Goal: Task Accomplishment & Management: Manage account settings

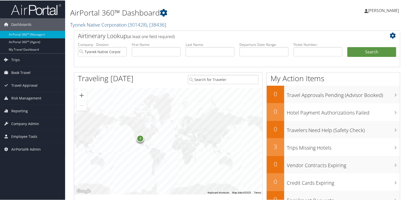
drag, startPoint x: 19, startPoint y: 123, endPoint x: 21, endPoint y: 130, distance: 7.2
click at [19, 123] on span "Company Admin" at bounding box center [25, 123] width 28 height 13
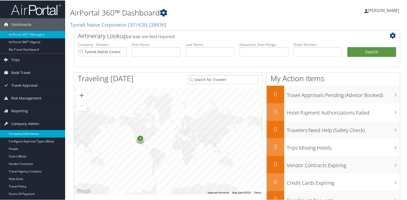
click at [21, 131] on link "Company Information" at bounding box center [32, 133] width 65 height 8
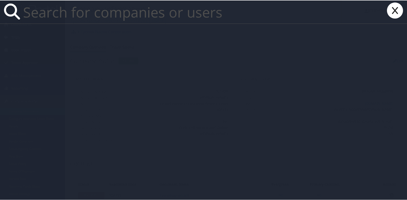
paste input "[EMAIL_ADDRESS][DOMAIN_NAME]"
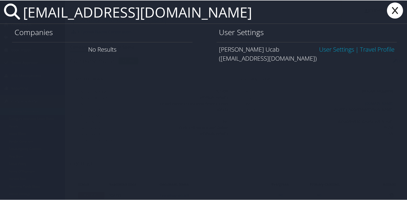
type input "[EMAIL_ADDRESS][DOMAIN_NAME]"
click at [326, 52] on link "User Settings" at bounding box center [336, 49] width 35 height 8
click at [328, 50] on link "User Settings" at bounding box center [336, 49] width 35 height 8
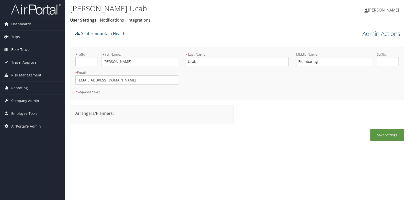
click at [390, 38] on link "Admin Actions" at bounding box center [381, 33] width 38 height 9
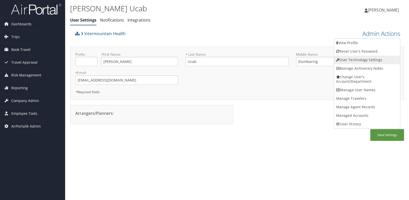
click at [368, 60] on link "User Technology Settings" at bounding box center [367, 60] width 66 height 9
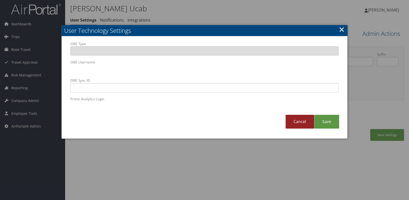
click at [299, 121] on link "Cancel" at bounding box center [299, 122] width 29 height 14
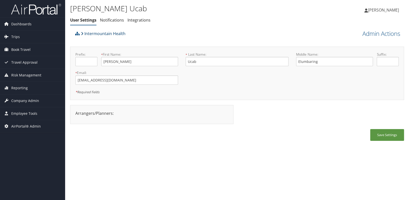
click at [119, 33] on link "Intermountain Health" at bounding box center [103, 34] width 45 height 10
drag, startPoint x: 133, startPoint y: 82, endPoint x: 48, endPoint y: 76, distance: 85.3
click at [48, 76] on div "Dashboards AirPortal 360™ (Manager) AirPortal 360™ (Agent) My Travel Dashboard …" at bounding box center [204, 100] width 409 height 200
paste input "Ucab@imailnv"
type input "AUcab@imailnv.org"
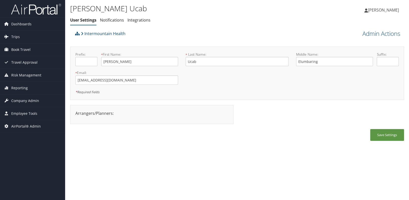
click at [118, 135] on div "Save Settings" at bounding box center [237, 137] width 334 height 17
click at [370, 34] on link "Admin Actions" at bounding box center [381, 33] width 38 height 9
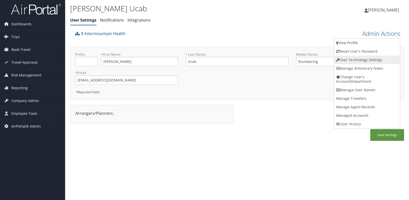
click at [359, 61] on link "User Technology Settings" at bounding box center [367, 60] width 66 height 9
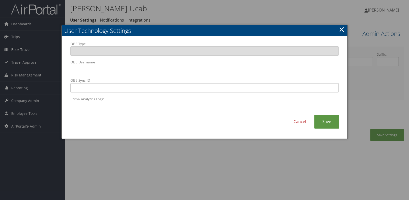
click at [34, 62] on body "Menu Dashboards ► AirPortal 360™ (Manager) AirPortal 360™ (Agent) My Travel Das…" at bounding box center [204, 100] width 409 height 200
click at [206, 129] on div "Cancel Save" at bounding box center [205, 124] width 276 height 19
click at [336, 125] on link "Save" at bounding box center [326, 122] width 25 height 14
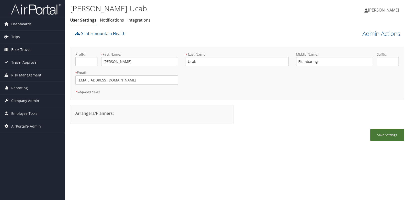
click at [386, 133] on button "Save Settings" at bounding box center [387, 135] width 34 height 12
click at [149, 153] on div "Alvin Lourenz Ucab User Settings Notifications Integrations User Settings Notif…" at bounding box center [237, 100] width 344 height 200
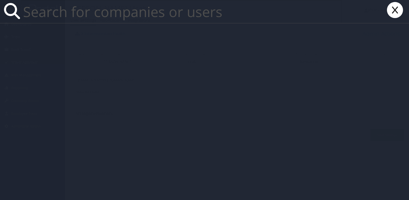
paste input "douglas.orr@aladdinfood.com"
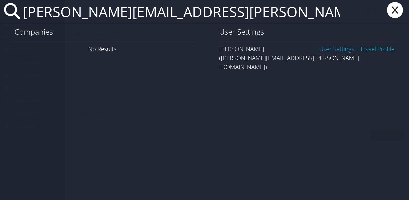
type input "douglas.orr@aladdinfood.com"
click at [338, 44] on div "Douglas Orr User Settings | Travel Profile (douglas.orr@aladdinfood.com)" at bounding box center [307, 58] width 180 height 32
click at [339, 50] on link "User Settings" at bounding box center [336, 49] width 35 height 8
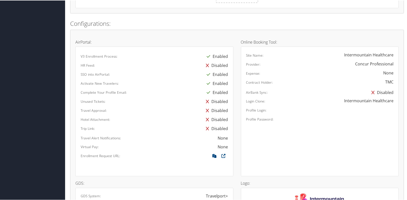
scroll to position [296, 0]
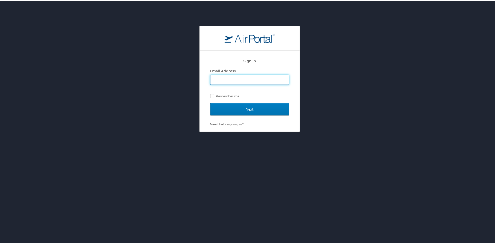
type input "alison.knapp@cbtravel.com"
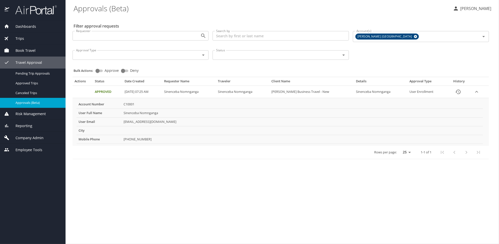
click at [287, 191] on main "Approvals (Beta) [PERSON_NAME] Filter approval requests Requester Requester Sea…" at bounding box center [283, 122] width 434 height 244
drag, startPoint x: 193, startPoint y: 121, endPoint x: 123, endPoint y: 125, distance: 69.5
click at [123, 125] on td "SINENCEBA.NOMNGANGA@CBTRAVEL.COM" at bounding box center [303, 121] width 362 height 9
copy td "SINENCEBA.NOMNGANGA@CBTRAVEL.COM"
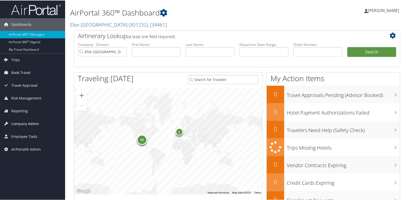
click at [21, 121] on span "Company Admin" at bounding box center [25, 123] width 28 height 13
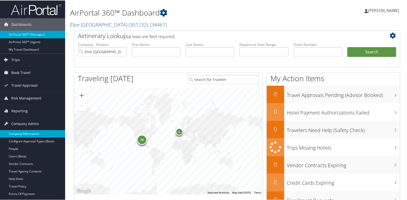
click at [23, 131] on link "Company Information" at bounding box center [32, 133] width 65 height 8
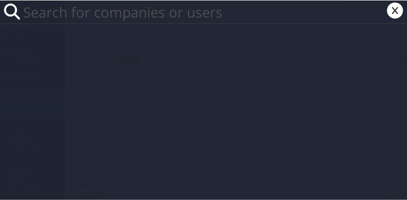
paste input "douglas.orr@aladdinfood.com"
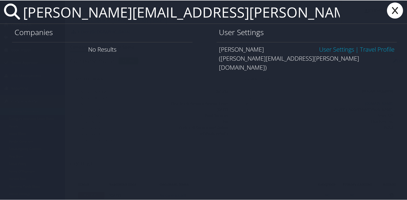
type input "douglas.orr@aladdinfood.com"
click at [342, 51] on link "User Settings" at bounding box center [336, 49] width 35 height 8
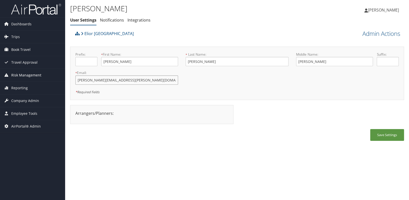
drag, startPoint x: 134, startPoint y: 81, endPoint x: 45, endPoint y: 79, distance: 88.9
click at [45, 79] on div "Dashboards AirPortal 360™ (Manager) AirPortal 360™ (Agent) My Travel Dashboard …" at bounding box center [204, 100] width 409 height 200
paste input "elior-na"
type input "douglas.orr@elior-na.com"
click at [270, 154] on div "Douglas Orr User Settings Notifications Integrations User Settings Notification…" at bounding box center [237, 100] width 344 height 200
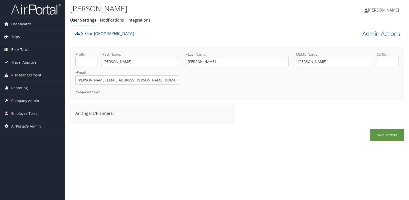
click at [363, 36] on link "Admin Actions" at bounding box center [381, 33] width 38 height 9
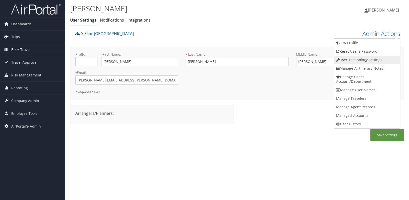
click at [353, 60] on link "User Technology Settings" at bounding box center [367, 60] width 66 height 9
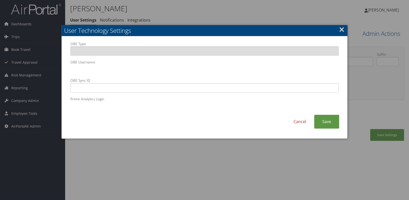
click at [21, 67] on body "Menu Dashboards ► AirPortal 360™ (Manager) AirPortal 360™ (Agent) My Travel Das…" at bounding box center [204, 100] width 409 height 200
click at [323, 122] on link "Save" at bounding box center [326, 122] width 25 height 14
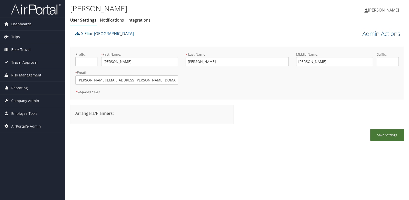
click at [393, 137] on button "Save Settings" at bounding box center [387, 135] width 34 height 12
click at [117, 137] on div "Save Settings" at bounding box center [237, 137] width 334 height 17
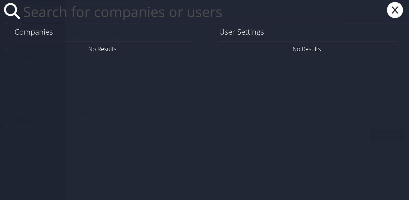
click at [397, 10] on icon at bounding box center [395, 10] width 20 height 16
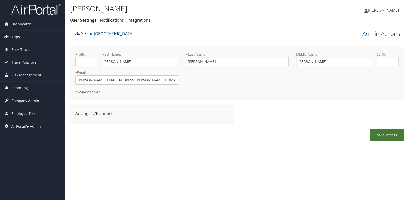
click at [388, 140] on button "Save Settings" at bounding box center [387, 135] width 34 height 12
click at [207, 172] on div "Douglas Orr User Settings Notifications Integrations User Settings Notification…" at bounding box center [237, 100] width 344 height 200
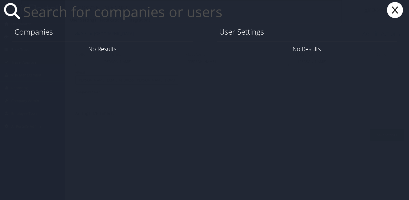
paste input "a"
click at [45, 20] on input "text" at bounding box center [181, 11] width 321 height 23
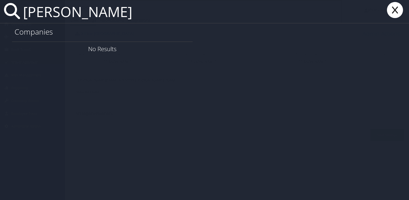
type input "alvin ucab"
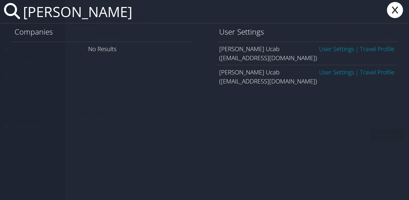
click at [339, 73] on link "User Settings" at bounding box center [336, 72] width 35 height 8
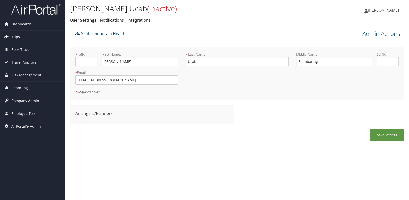
click at [273, 153] on div "[PERSON_NAME] Ucab (Inactive) User Settings Notifications Integrations User Set…" at bounding box center [237, 100] width 344 height 200
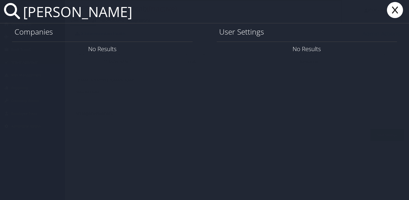
type input "[PERSON_NAME]"
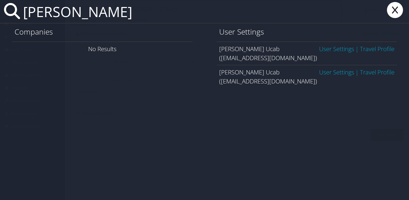
click at [341, 49] on link "User Settings" at bounding box center [336, 49] width 35 height 8
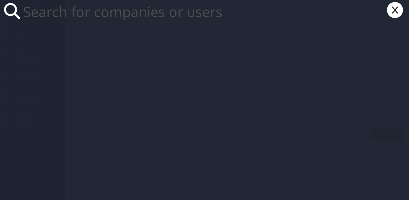
paste input "[PERSON_NAME][EMAIL_ADDRESS][PERSON_NAME][DOMAIN_NAME]"
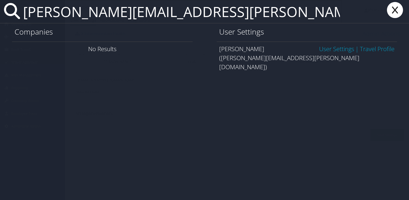
type input "[PERSON_NAME][EMAIL_ADDRESS][PERSON_NAME][DOMAIN_NAME]"
click at [327, 48] on link "User Settings" at bounding box center [336, 49] width 35 height 8
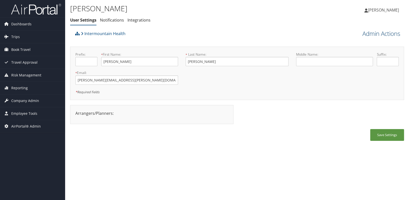
click at [384, 31] on link "Admin Actions" at bounding box center [381, 33] width 38 height 9
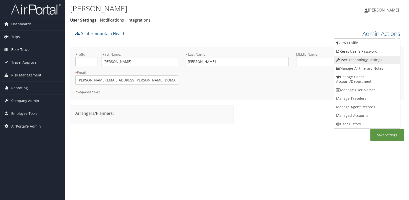
click at [363, 57] on link "User Technology Settings" at bounding box center [367, 60] width 66 height 9
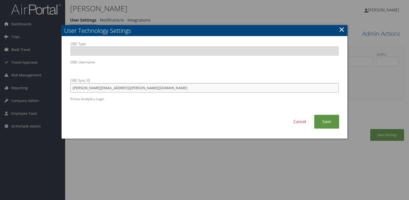
drag, startPoint x: 108, startPoint y: 88, endPoint x: 71, endPoint y: 88, distance: 37.5
click at [71, 88] on input "kim.maguire@selecthealth.org" at bounding box center [204, 87] width 268 height 9
click at [56, 75] on body "Menu Dashboards ► AirPortal 360™ (Manager) AirPortal 360™ (Agent) My Travel Das…" at bounding box center [204, 100] width 409 height 200
click at [97, 55] on input "OBE Type" at bounding box center [204, 50] width 268 height 9
click at [81, 169] on div at bounding box center [204, 100] width 409 height 200
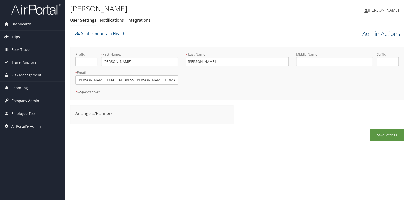
click at [385, 37] on link "Admin Actions" at bounding box center [381, 33] width 38 height 9
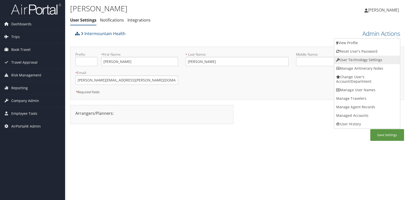
click at [355, 59] on link "User Technology Settings" at bounding box center [367, 60] width 66 height 9
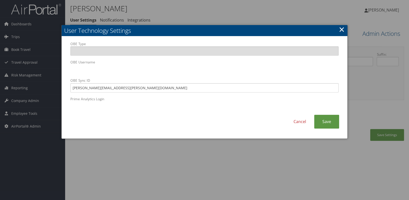
click at [65, 70] on div "OBE Type OBE Username OBE Sync ID kim.maguire@selecthealth.org Prime Analytics …" at bounding box center [205, 87] width 286 height 102
click at [172, 170] on div at bounding box center [204, 100] width 409 height 200
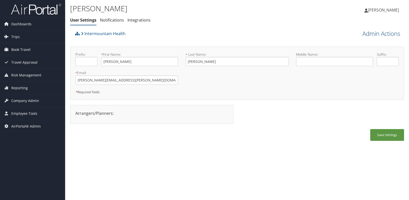
click at [363, 33] on link "Admin Actions" at bounding box center [381, 33] width 38 height 9
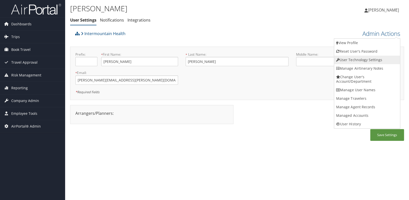
click at [363, 59] on link "User Technology Settings" at bounding box center [367, 60] width 66 height 9
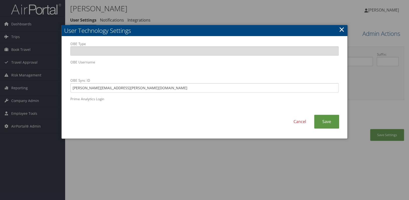
click at [45, 67] on body "Menu Dashboards ► AirPortal 360™ (Manager) AirPortal 360™ (Agent) My Travel Das…" at bounding box center [204, 100] width 409 height 200
click at [107, 129] on div "Cancel Save" at bounding box center [205, 124] width 276 height 19
click at [323, 124] on link "Save" at bounding box center [326, 122] width 25 height 14
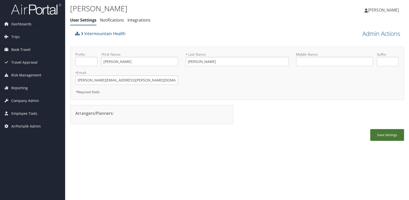
click at [390, 137] on button "Save Settings" at bounding box center [387, 135] width 34 height 12
drag, startPoint x: 137, startPoint y: 80, endPoint x: 51, endPoint y: 81, distance: 85.4
click at [51, 81] on div "Dashboards AirPortal 360™ (Manager) AirPortal 360™ (Agent) My Travel Dashboard …" at bounding box center [204, 100] width 409 height 200
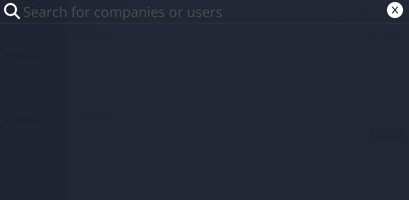
paste input "Benito Posa"
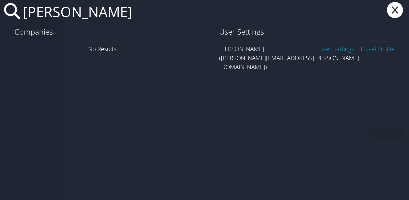
type input "Benito Posa"
click at [335, 46] on link "User Settings" at bounding box center [336, 49] width 35 height 8
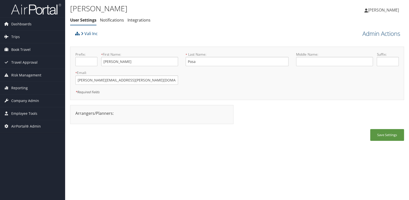
click at [389, 32] on link "Admin Actions" at bounding box center [381, 33] width 38 height 9
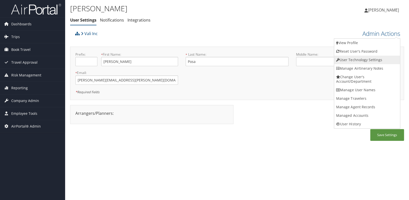
click at [349, 61] on link "User Technology Settings" at bounding box center [367, 60] width 66 height 9
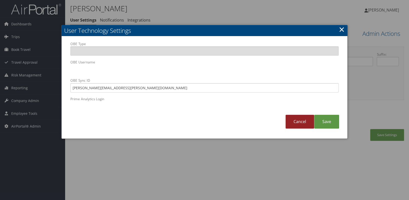
click at [294, 121] on link "Cancel" at bounding box center [299, 122] width 29 height 14
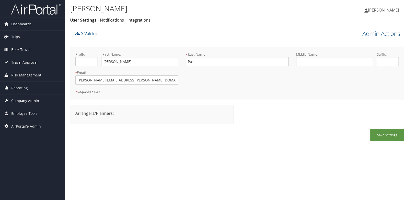
click at [31, 100] on span "Company Admin" at bounding box center [25, 100] width 28 height 13
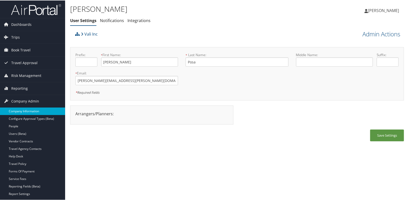
click at [28, 108] on link "Company Information" at bounding box center [32, 111] width 65 height 8
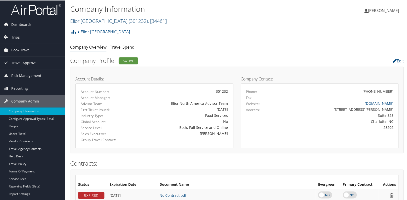
click at [129, 21] on span "( 301232 )" at bounding box center [138, 20] width 19 height 7
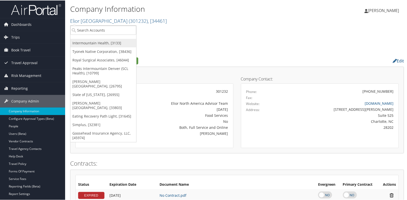
click at [87, 44] on link "Intermountain Health, [3133]" at bounding box center [103, 42] width 66 height 9
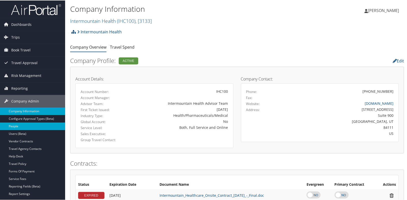
click at [18, 128] on link "People" at bounding box center [32, 126] width 65 height 8
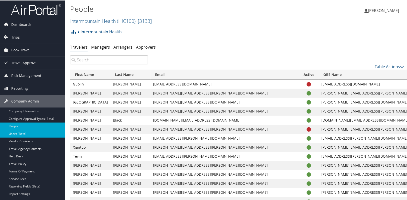
click at [19, 136] on link "Users (Beta)" at bounding box center [32, 133] width 65 height 8
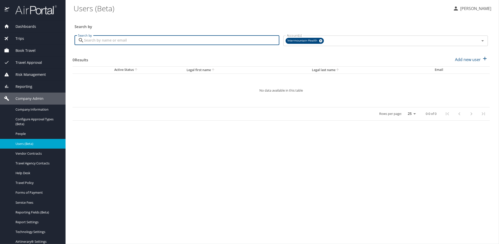
click at [120, 43] on input "Search by" at bounding box center [181, 41] width 195 height 10
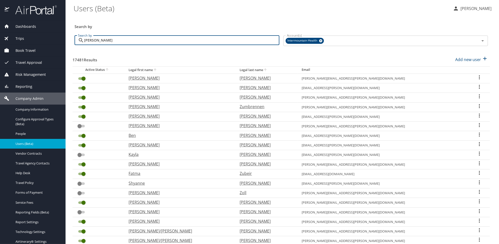
type input "maguire"
checkbox input "false"
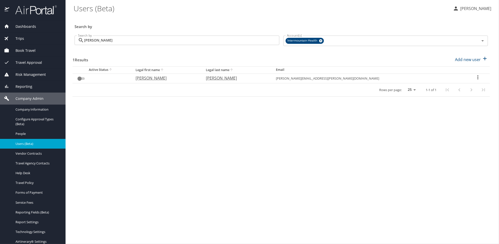
click at [478, 77] on icon "User Search Table" at bounding box center [478, 77] width 1 height 4
click at [451, 78] on p "View profile" at bounding box center [447, 78] width 22 height 6
select select "US"
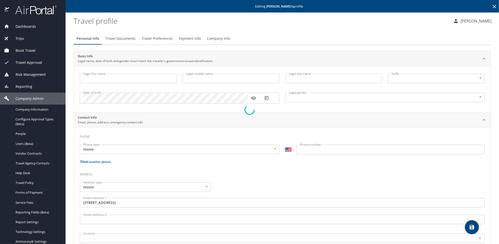
type input "[PERSON_NAME]"
type input "Female"
type input "United States of America"
type input "Utah"
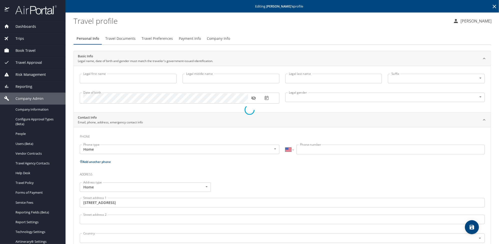
type input "United States of America"
type input "Utah"
type input "United States of America"
select select "US"
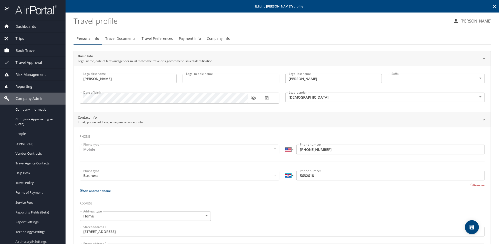
click at [292, 175] on select "International Afghanistan Åland Islands Albania Algeria American Samoa Andorra …" at bounding box center [290, 176] width 9 height 10
select select "US"
click at [286, 171] on select "International Afghanistan Åland Islands Albania Algeria American Samoa Andorra …" at bounding box center [290, 176] width 9 height 10
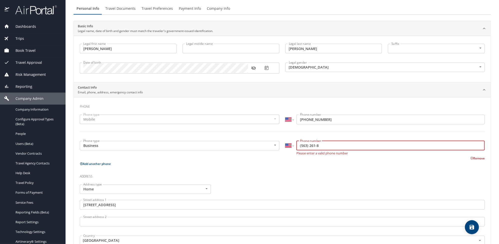
scroll to position [28, 0]
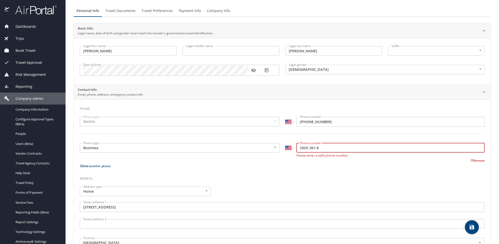
click at [317, 145] on input "(563) 261-8" at bounding box center [391, 148] width 188 height 10
drag, startPoint x: 321, startPoint y: 148, endPoint x: 297, endPoint y: 151, distance: 24.5
click at [297, 148] on input "(563) 261-8" at bounding box center [391, 148] width 188 height 10
paste input "385) 563-261"
type input "(385) 563-2618"
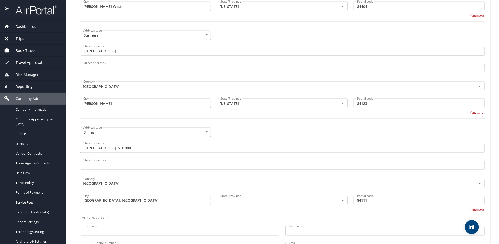
scroll to position [303, 0]
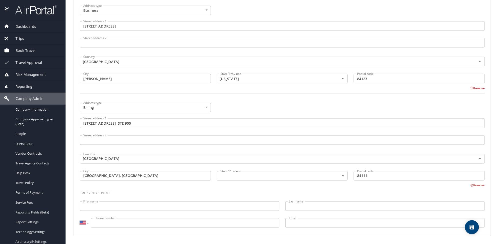
click at [471, 229] on icon "save" at bounding box center [472, 227] width 5 height 5
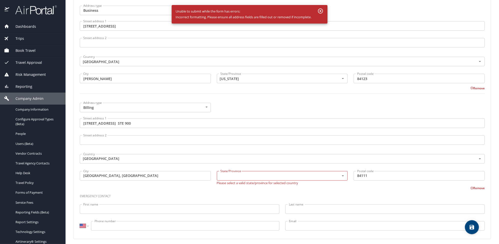
click at [274, 21] on div "Unable to submit while the form has errors: Incorrect formatting. Please ensure…" at bounding box center [244, 15] width 136 height 16
click at [240, 180] on div "State/Province" at bounding box center [282, 176] width 131 height 10
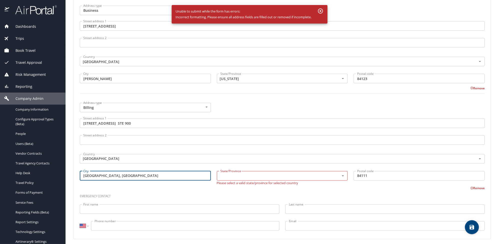
drag, startPoint x: 121, startPoint y: 177, endPoint x: 109, endPoint y: 180, distance: 12.9
click at [109, 180] on input "SALT LAKE CITY, UT" at bounding box center [145, 176] width 131 height 10
click at [231, 172] on div "State/Province" at bounding box center [282, 176] width 131 height 10
type input "SALT LAKE CITY"
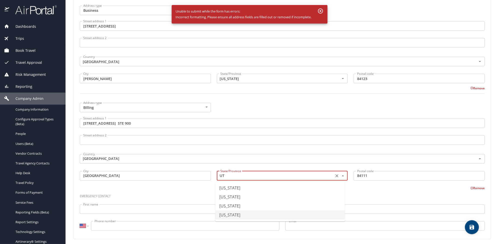
click at [261, 219] on li "Utah" at bounding box center [281, 215] width 130 height 9
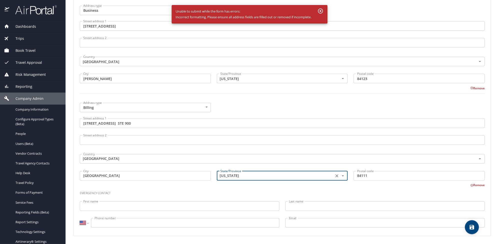
type input "Utah"
click at [473, 232] on button "save" at bounding box center [472, 227] width 14 height 14
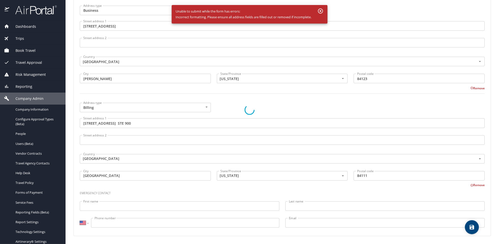
select select "US"
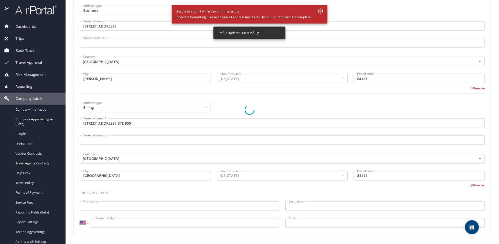
select select "US"
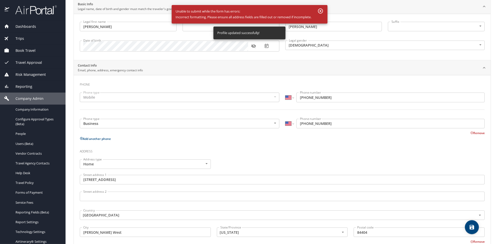
scroll to position [0, 0]
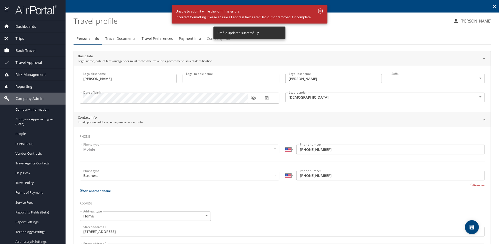
click at [209, 38] on span "Company Info" at bounding box center [218, 39] width 23 height 6
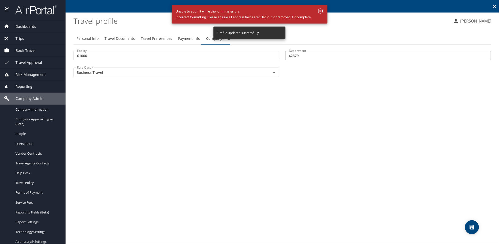
click at [111, 39] on span "Travel Documents" at bounding box center [120, 39] width 30 height 6
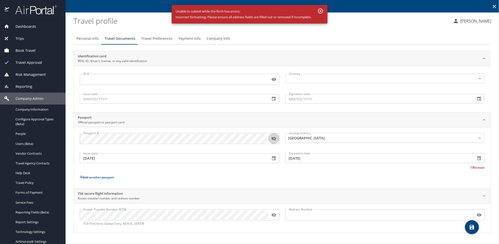
click at [273, 138] on icon "button" at bounding box center [274, 139] width 5 height 4
click at [273, 138] on icon "button" at bounding box center [274, 138] width 5 height 3
click at [275, 215] on icon "button" at bounding box center [274, 215] width 5 height 4
click at [321, 10] on icon "button" at bounding box center [320, 11] width 5 height 5
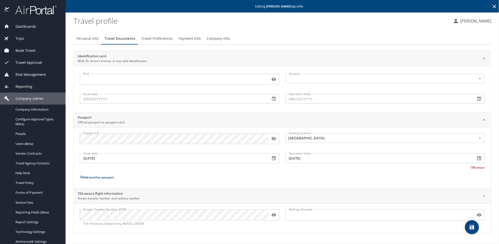
click at [472, 228] on icon "save" at bounding box center [472, 227] width 6 height 6
click at [271, 176] on p "Add another passport" at bounding box center [282, 177] width 405 height 6
click at [81, 41] on span "Personal Info" at bounding box center [88, 39] width 22 height 6
select select "US"
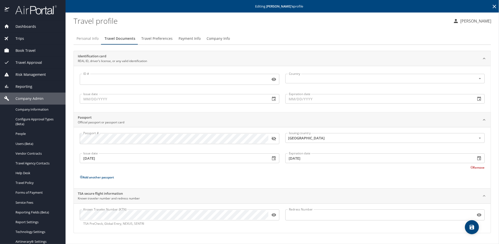
select select "US"
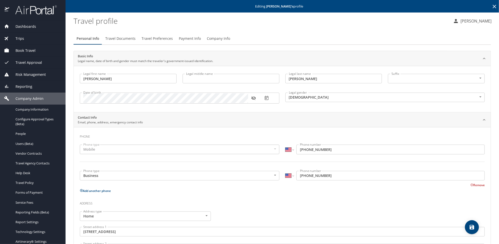
click at [251, 98] on icon "button" at bounding box center [253, 98] width 5 height 5
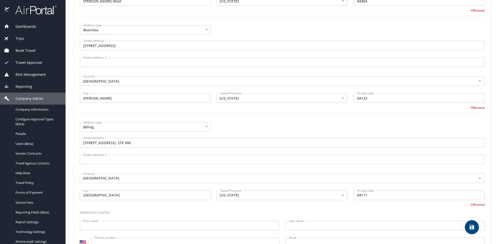
scroll to position [303, 0]
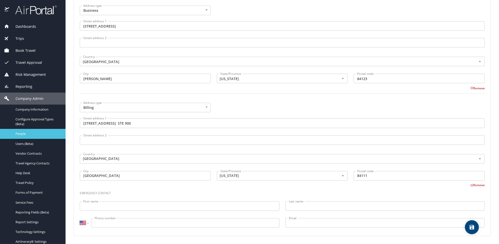
click at [21, 134] on span "People" at bounding box center [38, 133] width 44 height 5
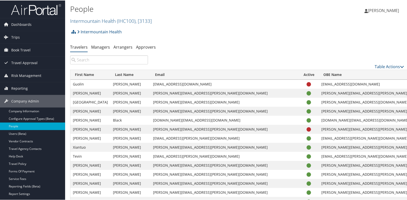
click at [81, 59] on input "search" at bounding box center [109, 59] width 78 height 9
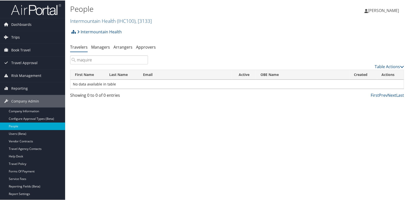
type input "maquire"
click at [95, 158] on div "People Intermountain Health ( IHC100 ) , [ 3133 ] Intermountain Health, [3133] …" at bounding box center [237, 100] width 344 height 200
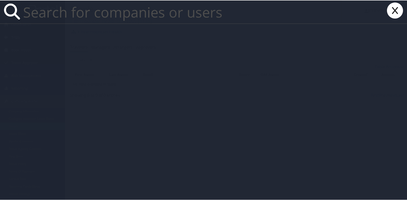
paste input "3855632618"
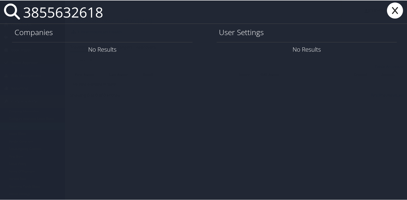
drag, startPoint x: 112, startPoint y: 12, endPoint x: 21, endPoint y: 14, distance: 91.4
click at [21, 13] on input "3855632618" at bounding box center [181, 11] width 321 height 23
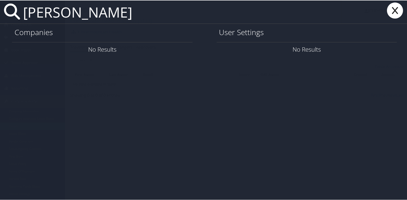
type input "kimberly maguire"
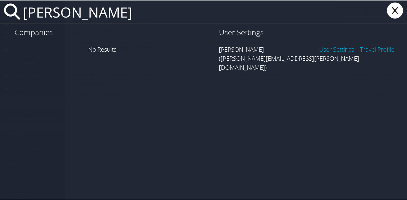
click at [319, 50] on link "User Settings" at bounding box center [336, 49] width 35 height 8
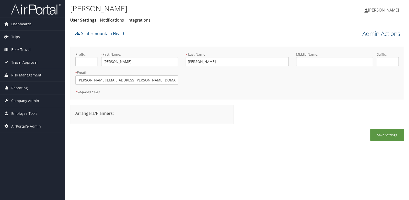
click at [373, 31] on link "Admin Actions" at bounding box center [381, 33] width 38 height 9
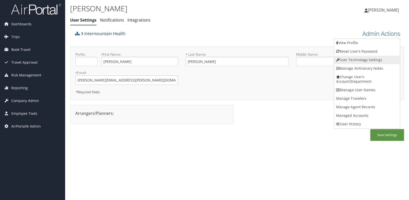
click at [378, 59] on link "User Technology Settings" at bounding box center [367, 60] width 66 height 9
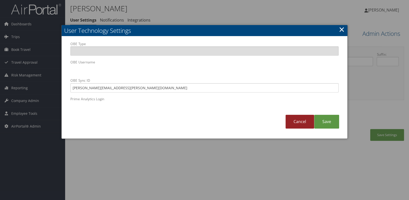
click at [298, 121] on link "Cancel" at bounding box center [299, 122] width 29 height 14
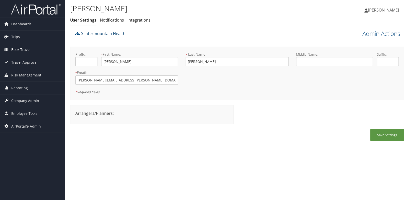
click at [102, 35] on link "Intermountain Health" at bounding box center [103, 34] width 45 height 10
click at [116, 34] on link "Intermountain Health" at bounding box center [103, 34] width 45 height 10
click at [149, 32] on div "Intermountain Health" at bounding box center [195, 36] width 243 height 14
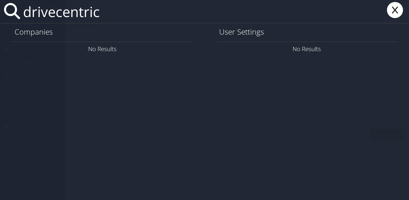
type input "drivecentric"
click at [168, 51] on link "Company Info" at bounding box center [171, 49] width 37 height 8
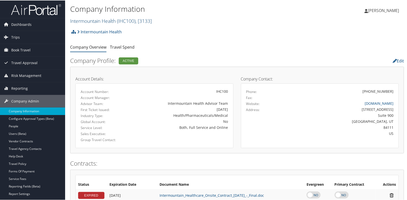
click at [100, 23] on link "Intermountain Health ( IHC100 ) , [ 3133 ]" at bounding box center [111, 20] width 82 height 7
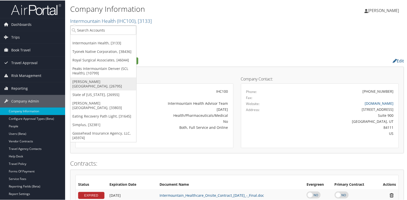
click at [99, 80] on link "[PERSON_NAME][GEOGRAPHIC_DATA], [26795]" at bounding box center [103, 83] width 66 height 13
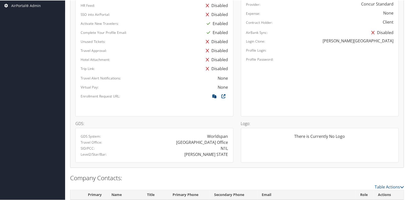
scroll to position [231, 0]
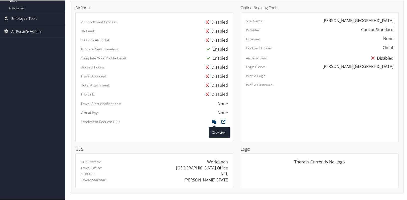
click at [214, 119] on icon at bounding box center [214, 122] width 9 height 7
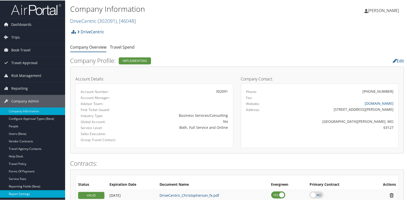
click at [26, 190] on link "Report Settings" at bounding box center [32, 193] width 65 height 8
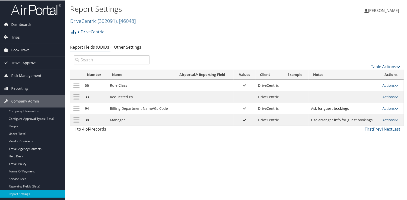
click at [385, 120] on link "Actions" at bounding box center [390, 119] width 16 height 5
click at [365, 128] on link "Update Report Field Values" at bounding box center [369, 127] width 54 height 9
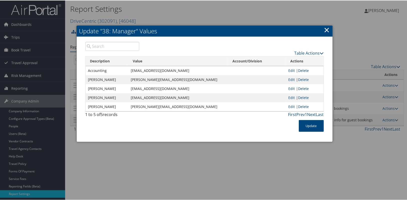
click at [253, 137] on div "Table Actions Loading... Description Value Account/Division Actions Accounting …" at bounding box center [205, 88] width 256 height 105
click at [326, 32] on link "×" at bounding box center [327, 29] width 6 height 10
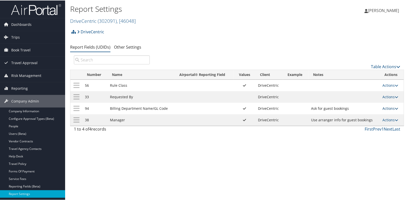
click at [386, 108] on link "Actions" at bounding box center [390, 107] width 16 height 5
click at [375, 114] on link "Update Report Field Values" at bounding box center [369, 115] width 54 height 9
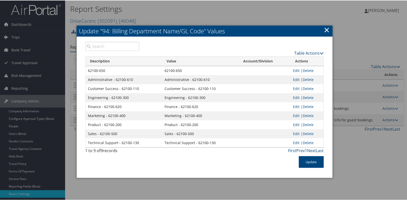
click at [322, 53] on icon at bounding box center [322, 53] width 4 height 4
click at [289, 67] on link "Download Report" at bounding box center [290, 68] width 66 height 9
click at [328, 30] on link "×" at bounding box center [327, 29] width 6 height 10
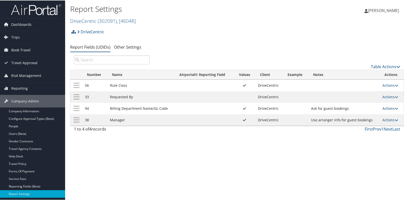
click at [393, 108] on link "Actions" at bounding box center [390, 107] width 16 height 5
click at [354, 131] on link "Edit" at bounding box center [369, 132] width 54 height 9
select select "both"
select select "profiled"
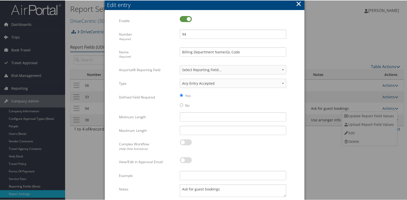
click at [299, 2] on button "×" at bounding box center [299, 3] width 6 height 10
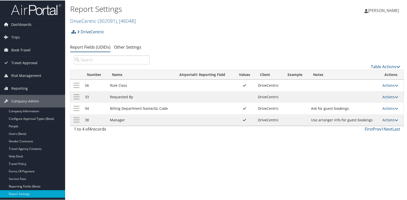
click at [388, 119] on link "Actions" at bounding box center [390, 119] width 16 height 5
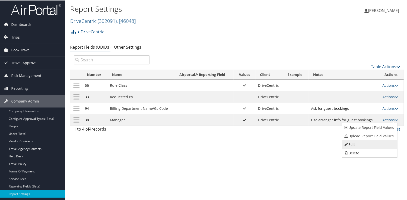
click at [363, 143] on link "Edit" at bounding box center [369, 144] width 54 height 9
select select "both"
select select "profiled"
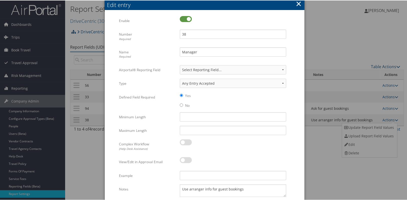
click at [298, 0] on button "×" at bounding box center [299, 3] width 6 height 10
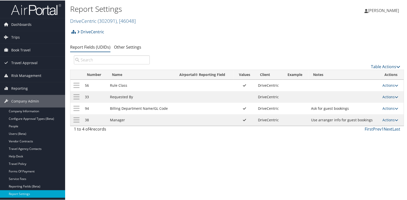
click at [197, 37] on div "DriveCentric Account Structure DriveCentric (302091) IMPLEMENTING Create Child …" at bounding box center [237, 33] width 334 height 14
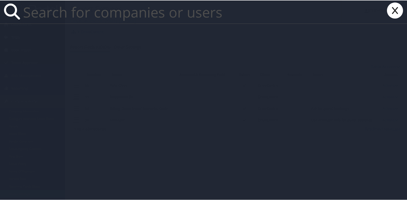
paste input "mildred.pointer@Howard.edu"
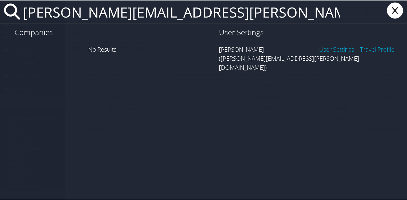
type input "mildred.pointer@Howard.edu"
click at [335, 48] on link "User Settings" at bounding box center [336, 49] width 35 height 8
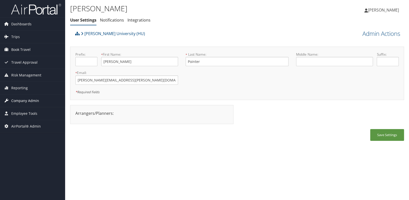
click at [26, 102] on span "Company Admin" at bounding box center [25, 100] width 28 height 13
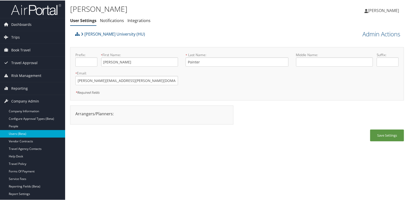
click at [22, 133] on link "Users (Beta)" at bounding box center [32, 133] width 65 height 8
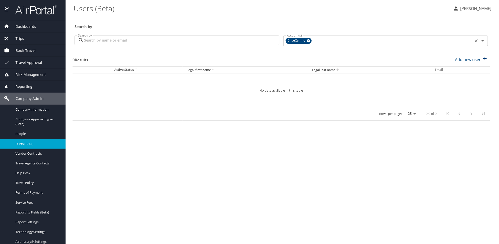
click at [309, 41] on icon at bounding box center [309, 41] width 4 height 6
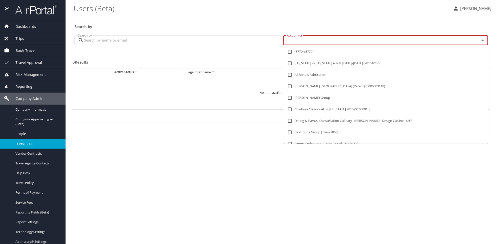
click at [298, 43] on input "Account(s)" at bounding box center [378, 40] width 187 height 7
type input "howar"
type input "[PERSON_NAME]"
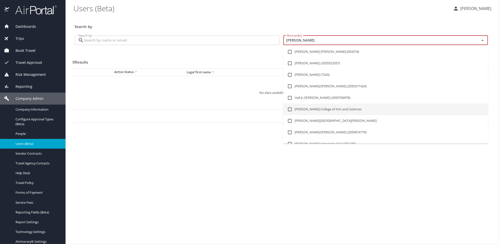
scroll to position [28, 0]
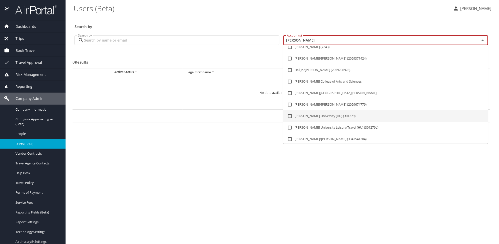
click at [326, 114] on li "Howard University (HU) (301279)" at bounding box center [385, 116] width 205 height 12
checkbox input "true"
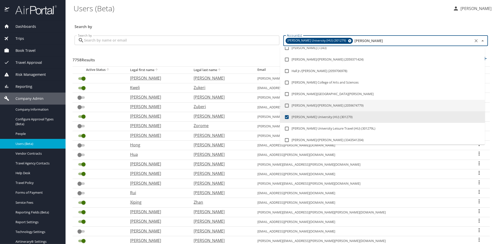
type input "howard"
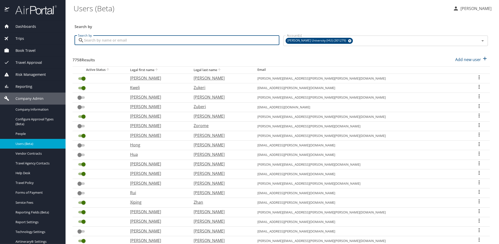
click at [114, 40] on input "Search by" at bounding box center [181, 41] width 195 height 10
type input "pointer"
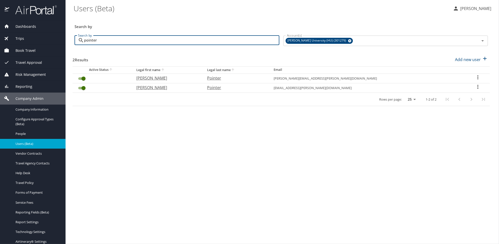
click at [475, 77] on icon "User Search Table" at bounding box center [478, 77] width 6 height 6
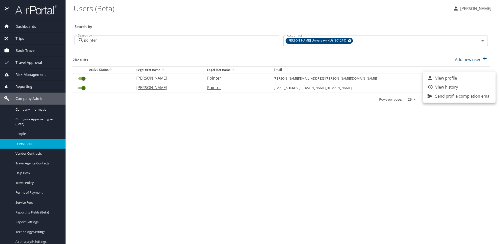
click at [464, 80] on li "View profile" at bounding box center [460, 78] width 73 height 9
select select "US"
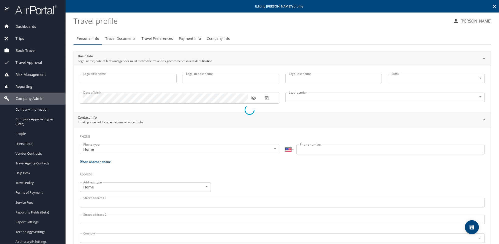
type input "Mildred"
type input "Pointer"
type input "Female"
type input "James"
type input "Rudd"
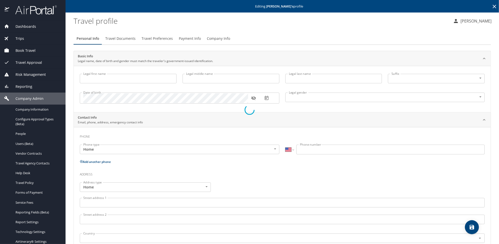
type input "(857) 269-8755"
type input "jamesruddinformatics@gmail.com"
select select "US"
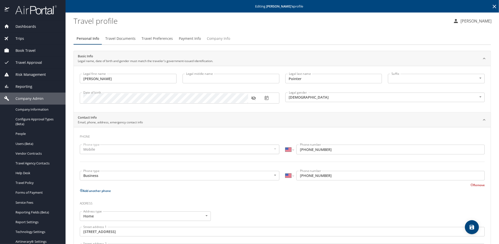
click at [224, 38] on span "Company Info" at bounding box center [218, 39] width 23 height 6
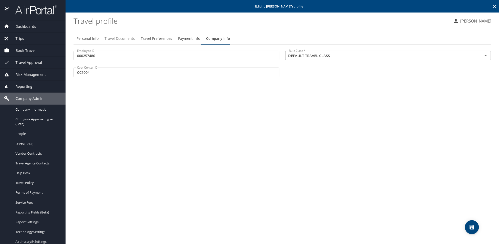
click at [117, 39] on span "Travel Documents" at bounding box center [120, 39] width 30 height 6
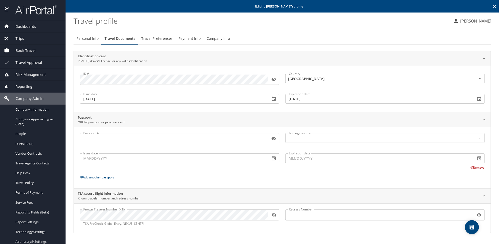
click at [272, 215] on icon "button" at bounding box center [274, 215] width 5 height 4
click at [273, 78] on icon "button" at bounding box center [274, 80] width 5 height 4
click at [256, 111] on div "ID # ID # Country United States of America Country Issue date 01/23/2020 Issue …" at bounding box center [282, 89] width 417 height 46
click at [26, 134] on span "People" at bounding box center [38, 133] width 44 height 5
